Goal: Information Seeking & Learning: Compare options

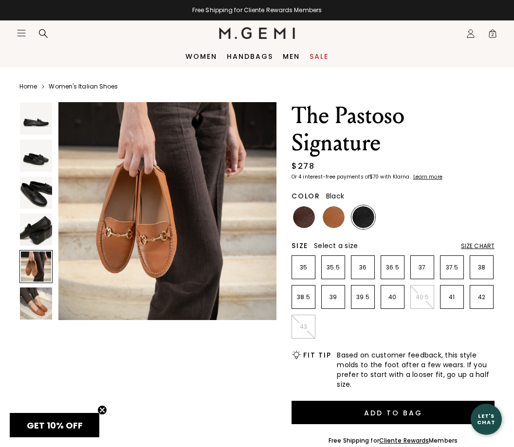
click at [47, 308] on img at bounding box center [36, 303] width 32 height 32
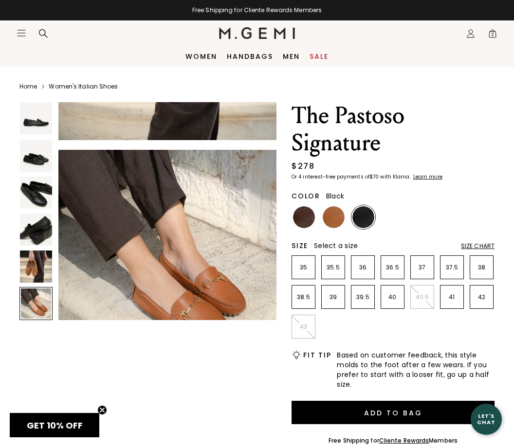
scroll to position [1138, 0]
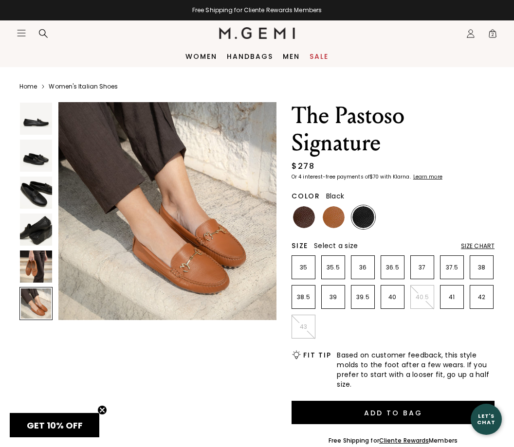
click at [359, 221] on img at bounding box center [363, 217] width 22 height 22
click at [365, 219] on img at bounding box center [363, 217] width 22 height 22
click at [301, 222] on img at bounding box center [304, 217] width 22 height 22
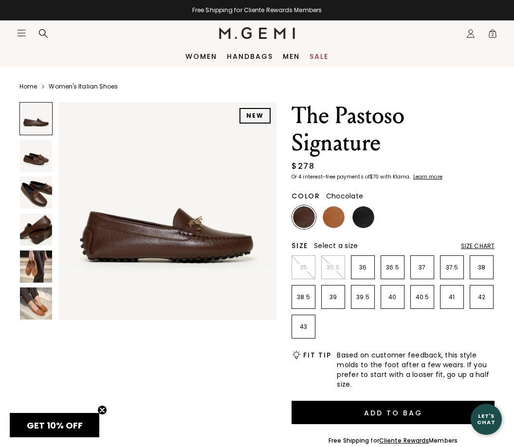
click at [45, 194] on img at bounding box center [36, 193] width 32 height 32
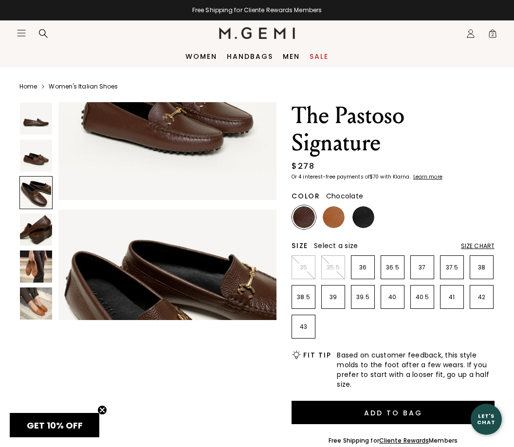
scroll to position [455, 0]
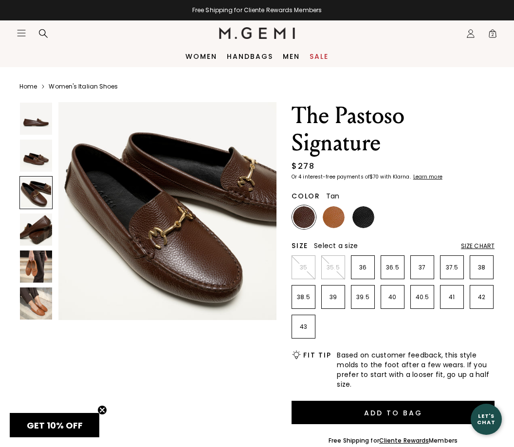
click at [332, 216] on img at bounding box center [333, 217] width 22 height 22
